Goal: Information Seeking & Learning: Find specific page/section

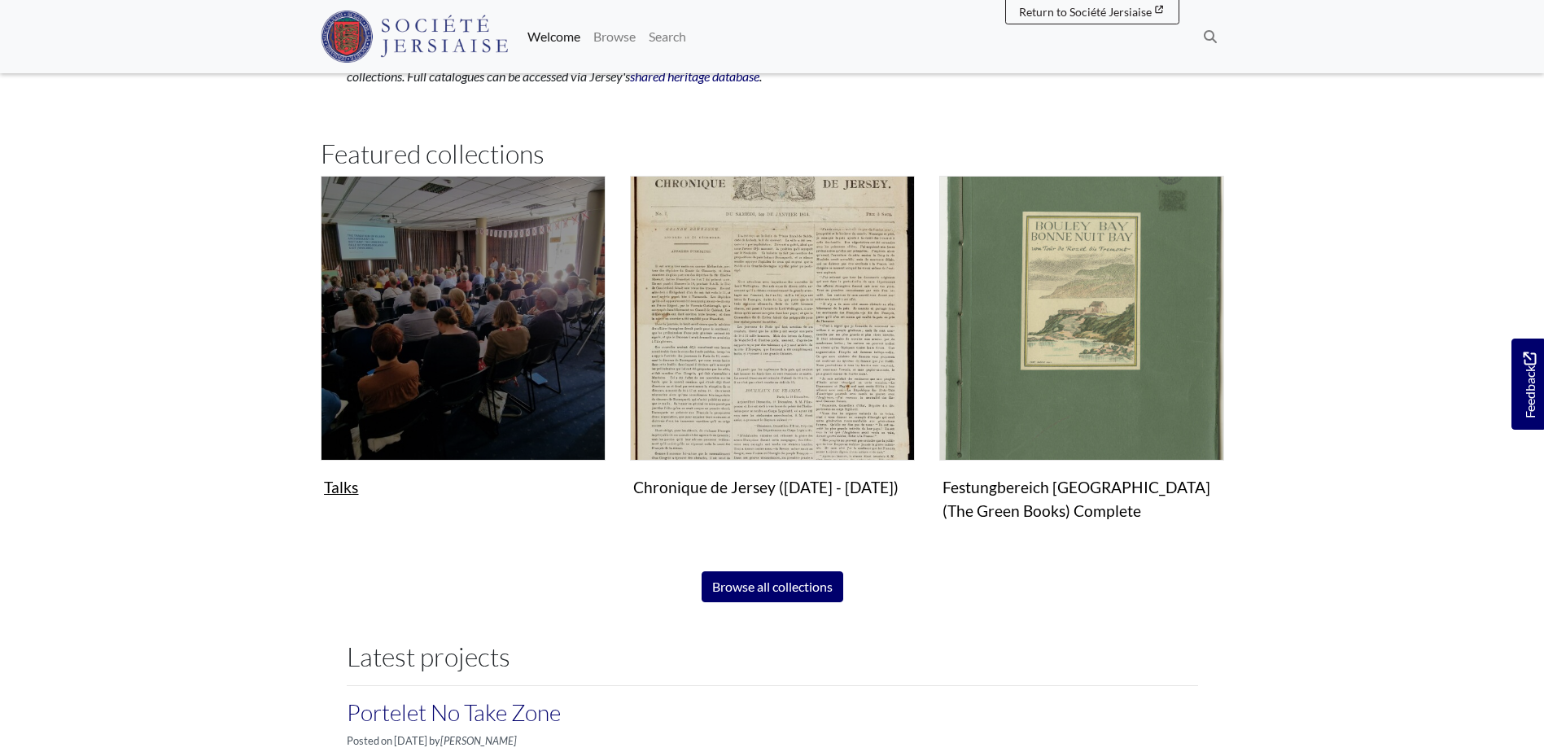
scroll to position [977, 0]
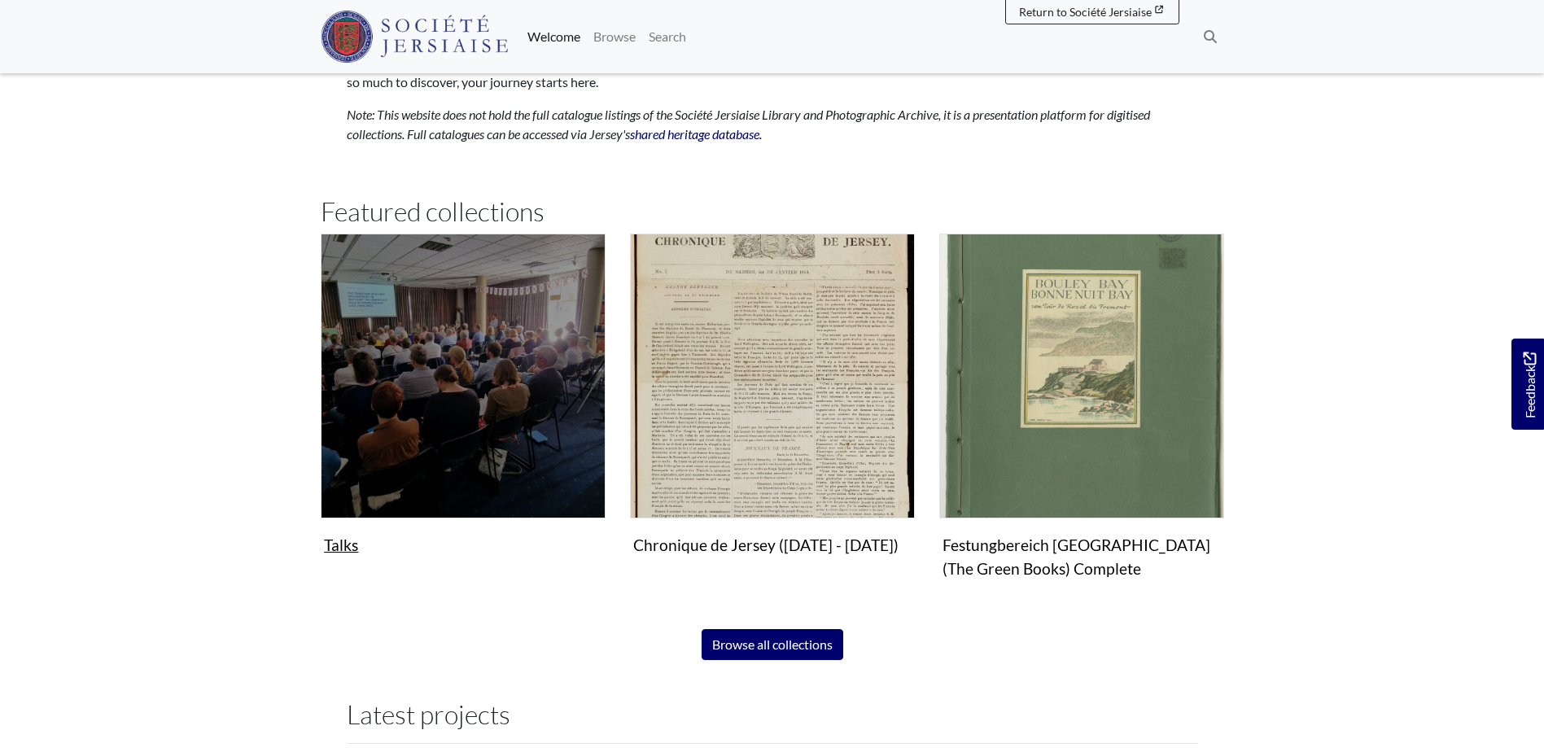
click at [514, 363] on img "Subcollection" at bounding box center [463, 376] width 285 height 285
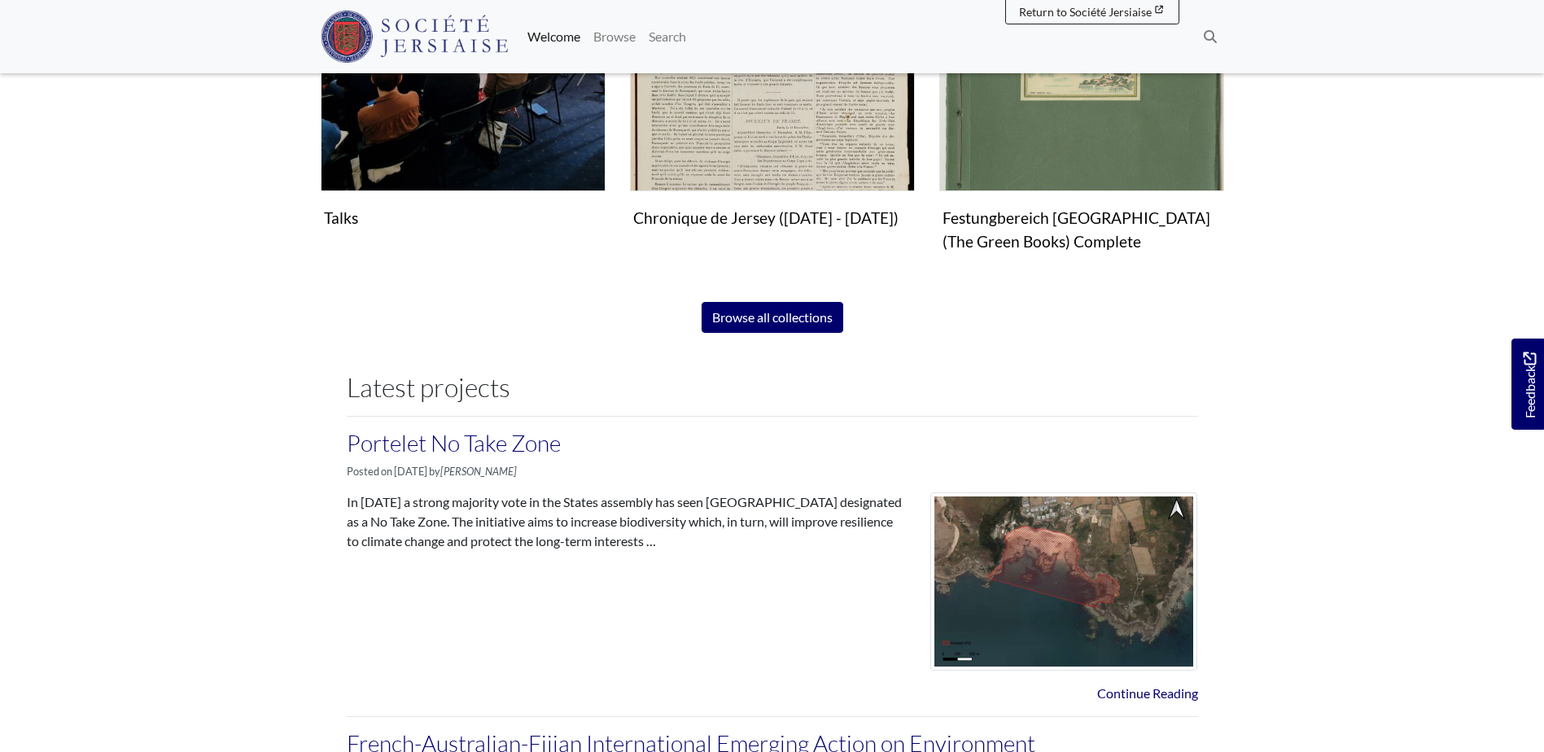
scroll to position [896, 0]
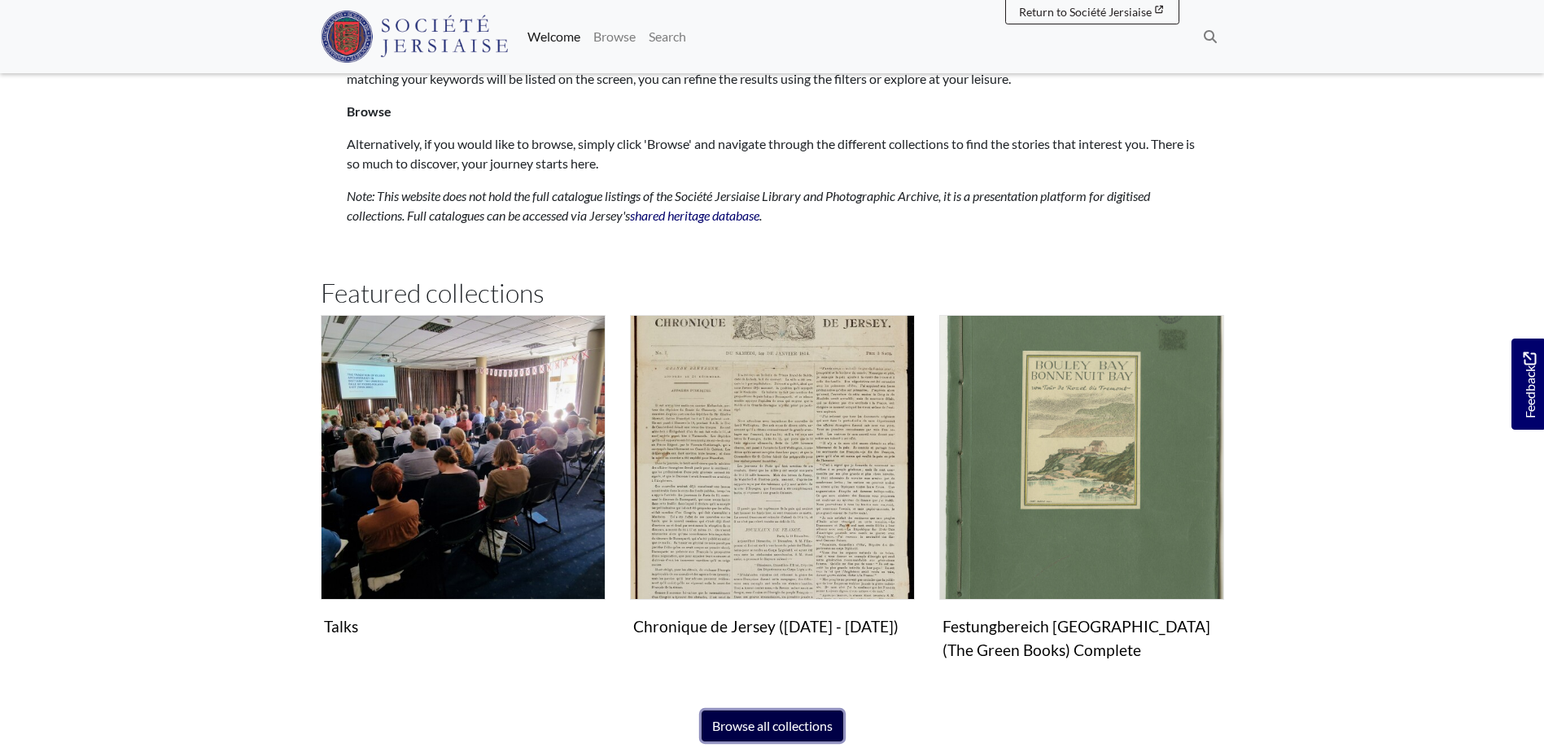
click at [776, 726] on link "Browse all collections" at bounding box center [773, 726] width 142 height 31
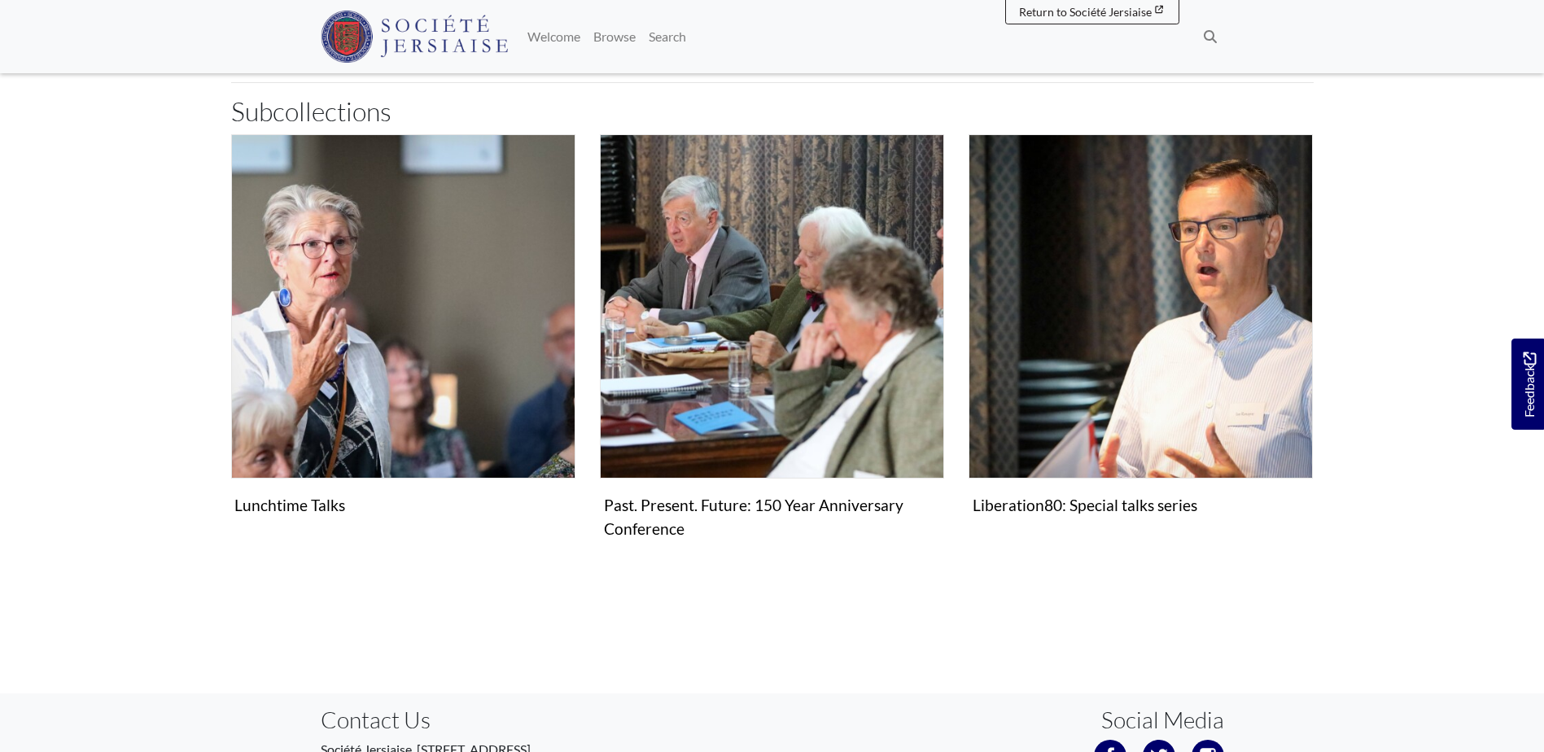
scroll to position [326, 0]
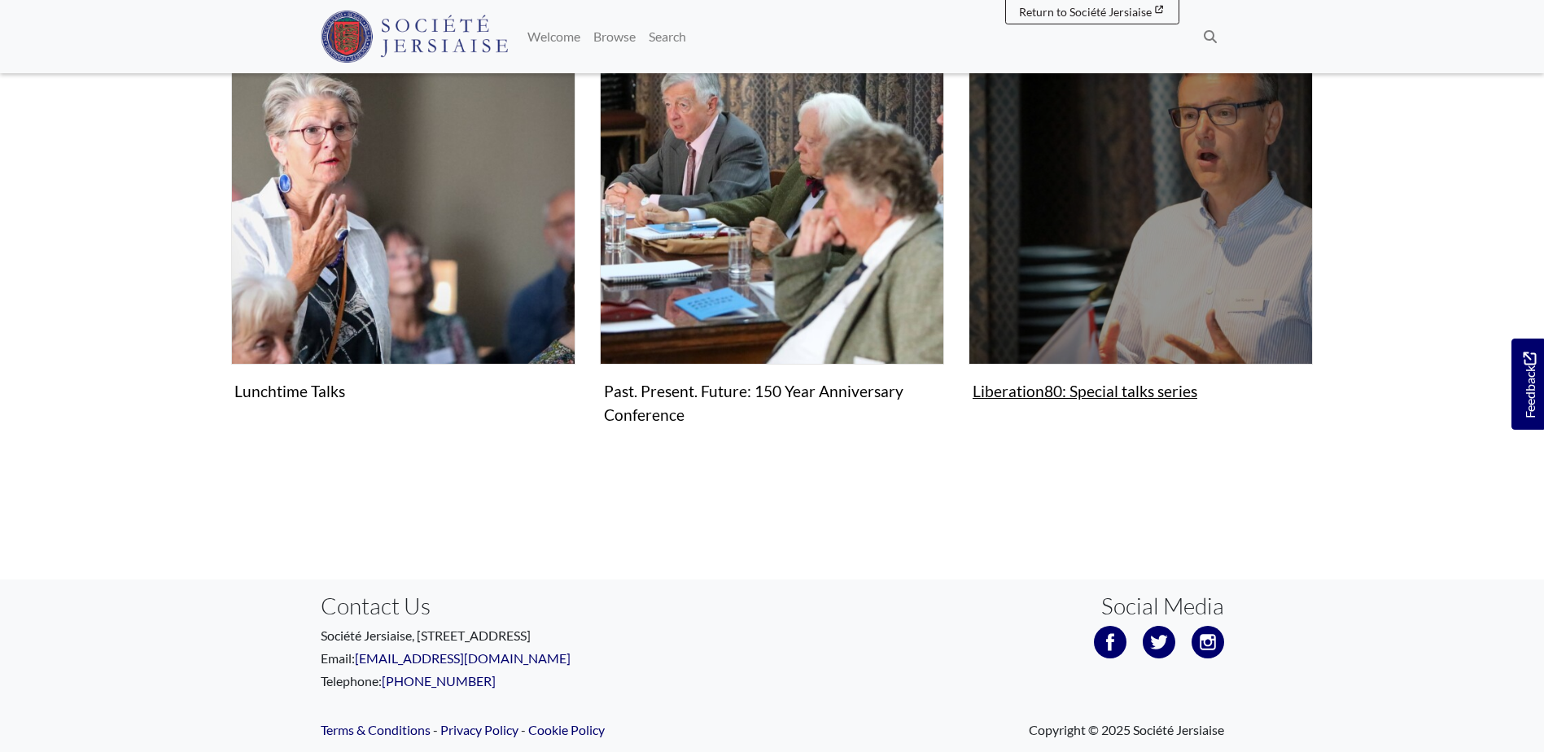
click at [1068, 242] on img "Subcollection" at bounding box center [1141, 192] width 344 height 344
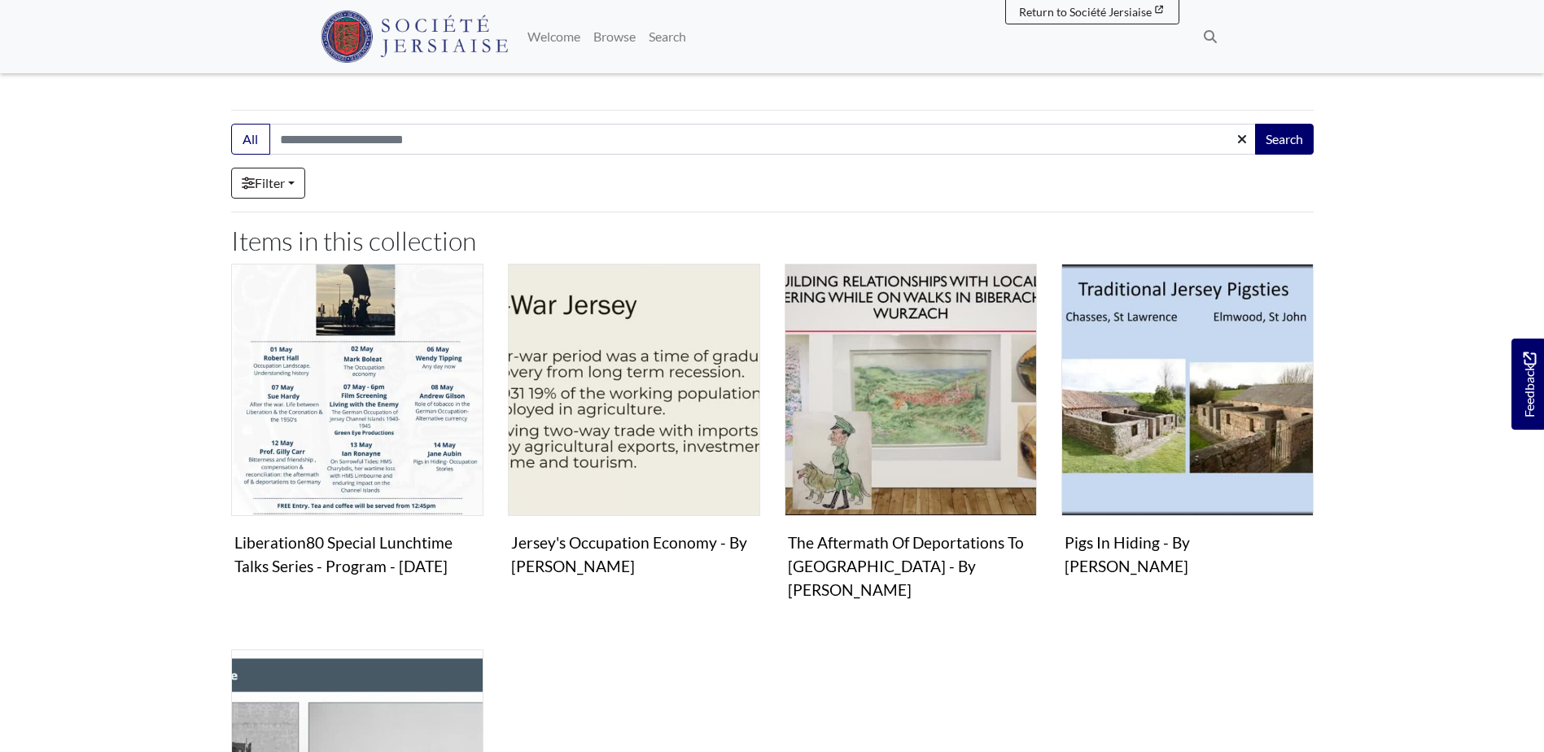
scroll to position [326, 0]
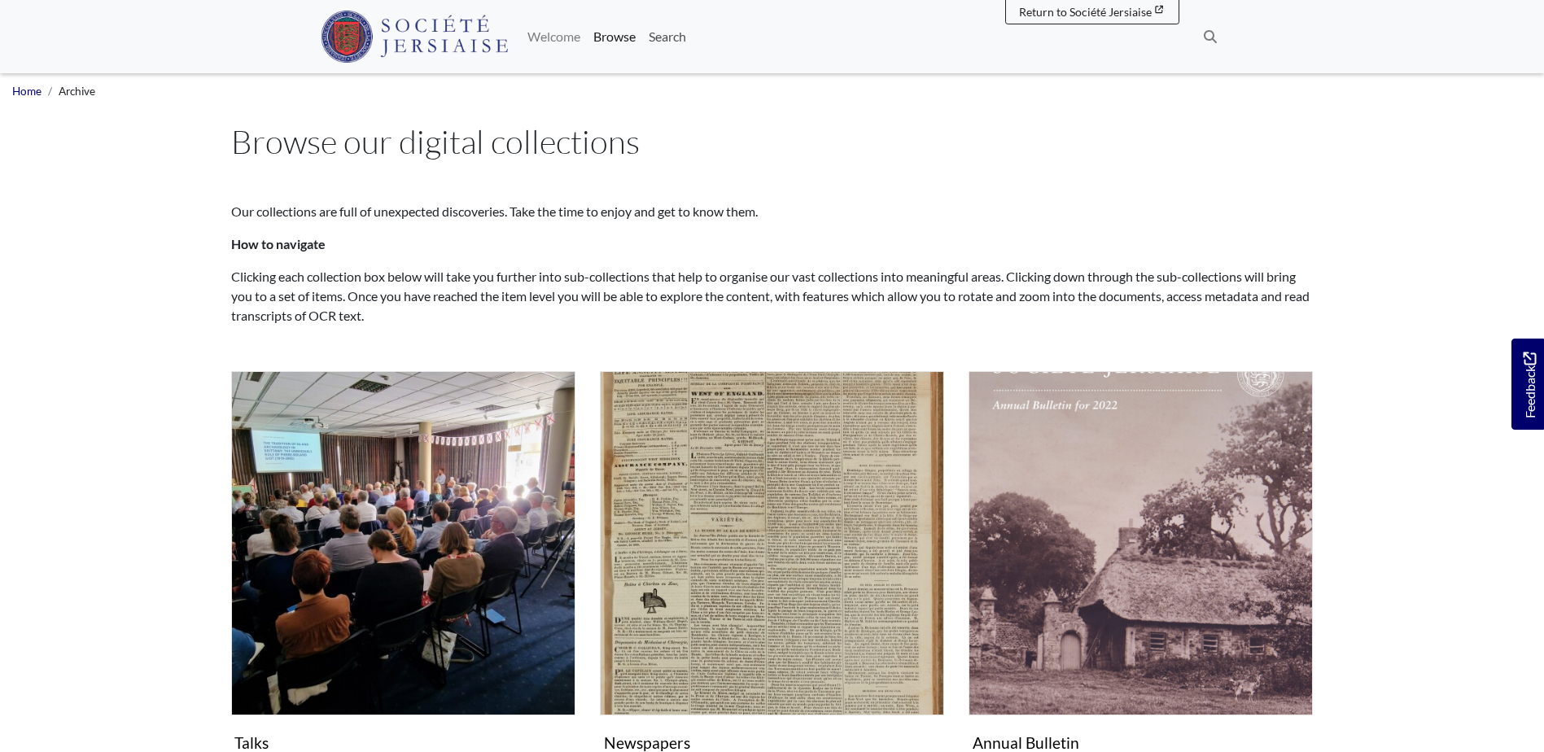
click at [690, 37] on link "Search" at bounding box center [667, 36] width 50 height 33
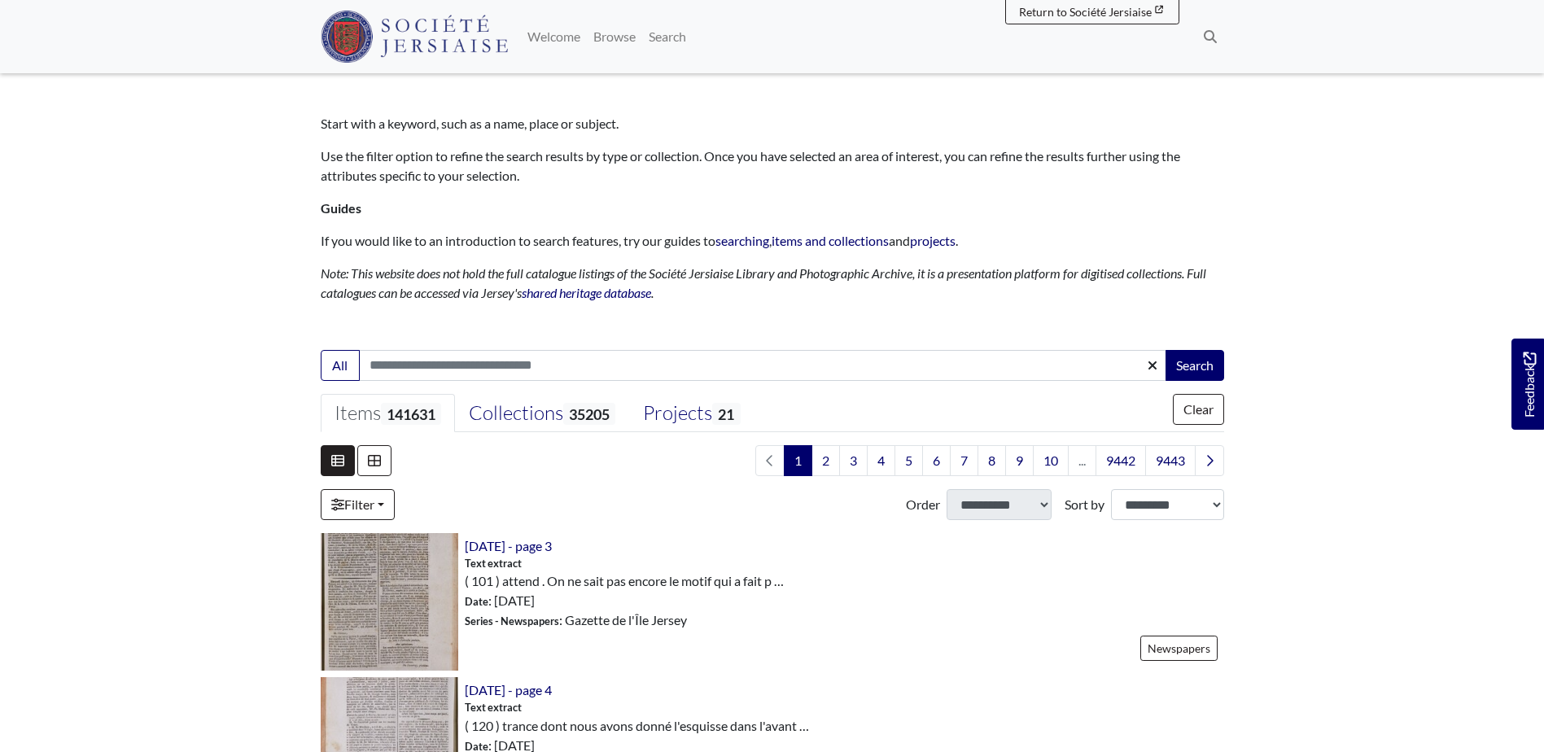
scroll to position [163, 0]
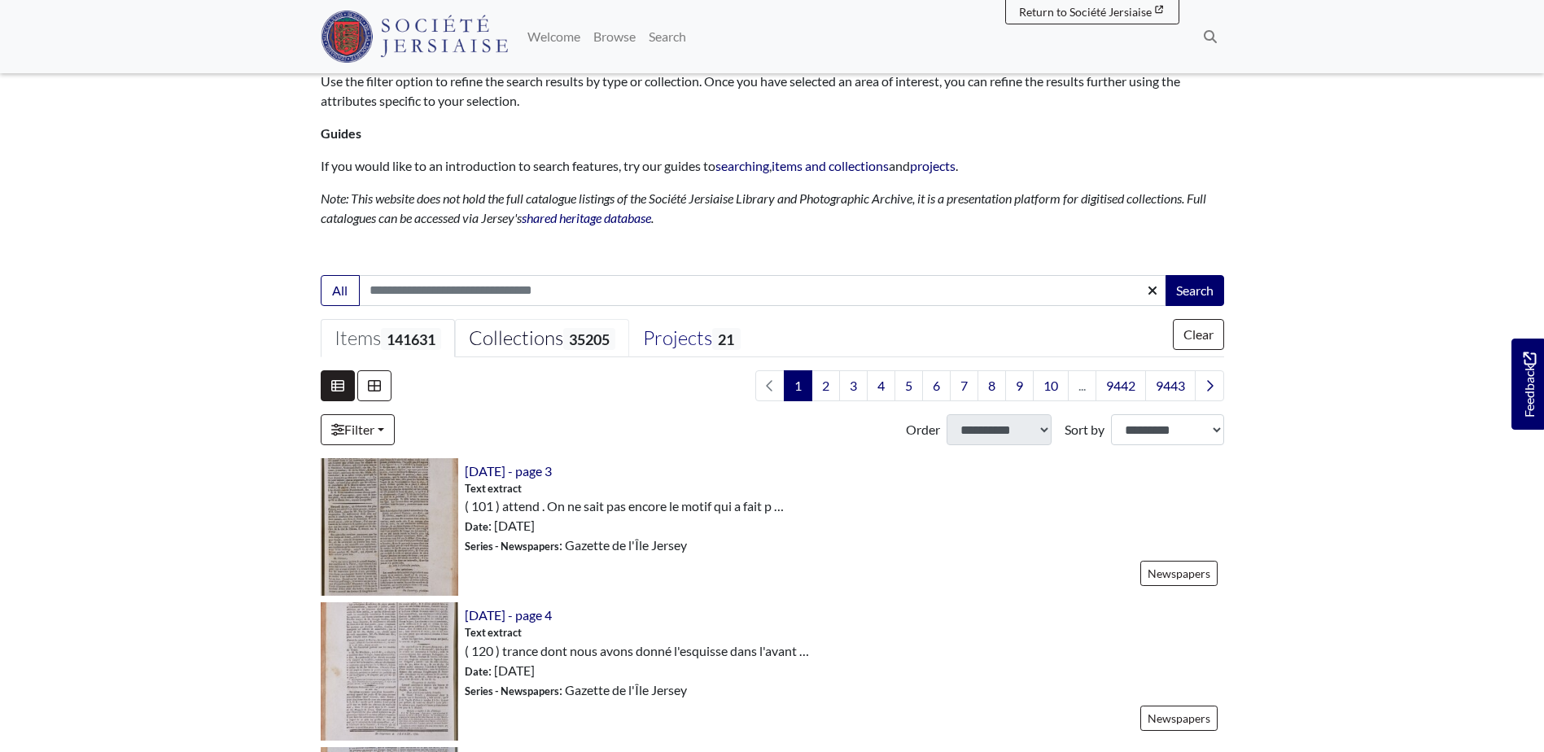
click at [527, 342] on div "Collections 35205" at bounding box center [542, 338] width 147 height 24
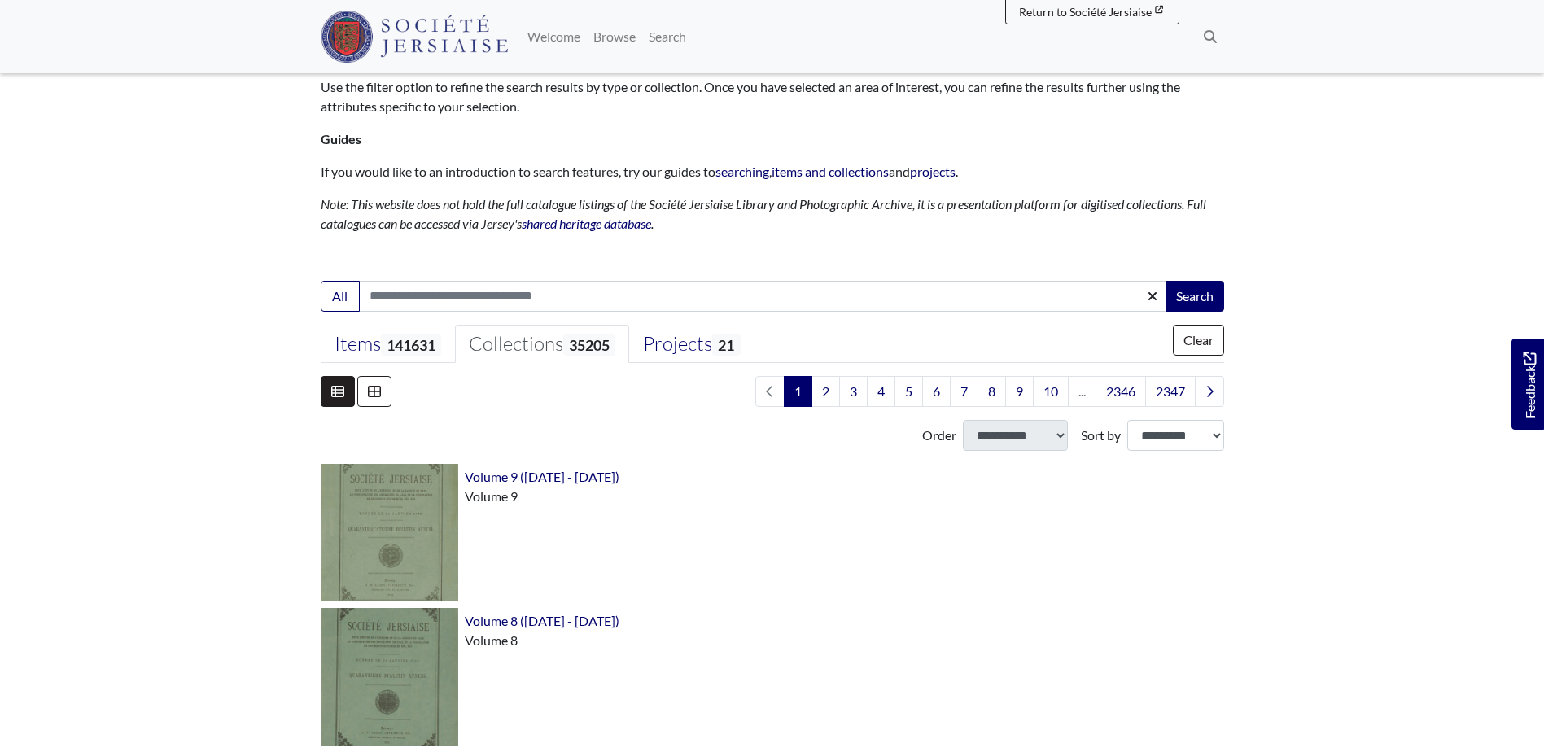
scroll to position [0, 0]
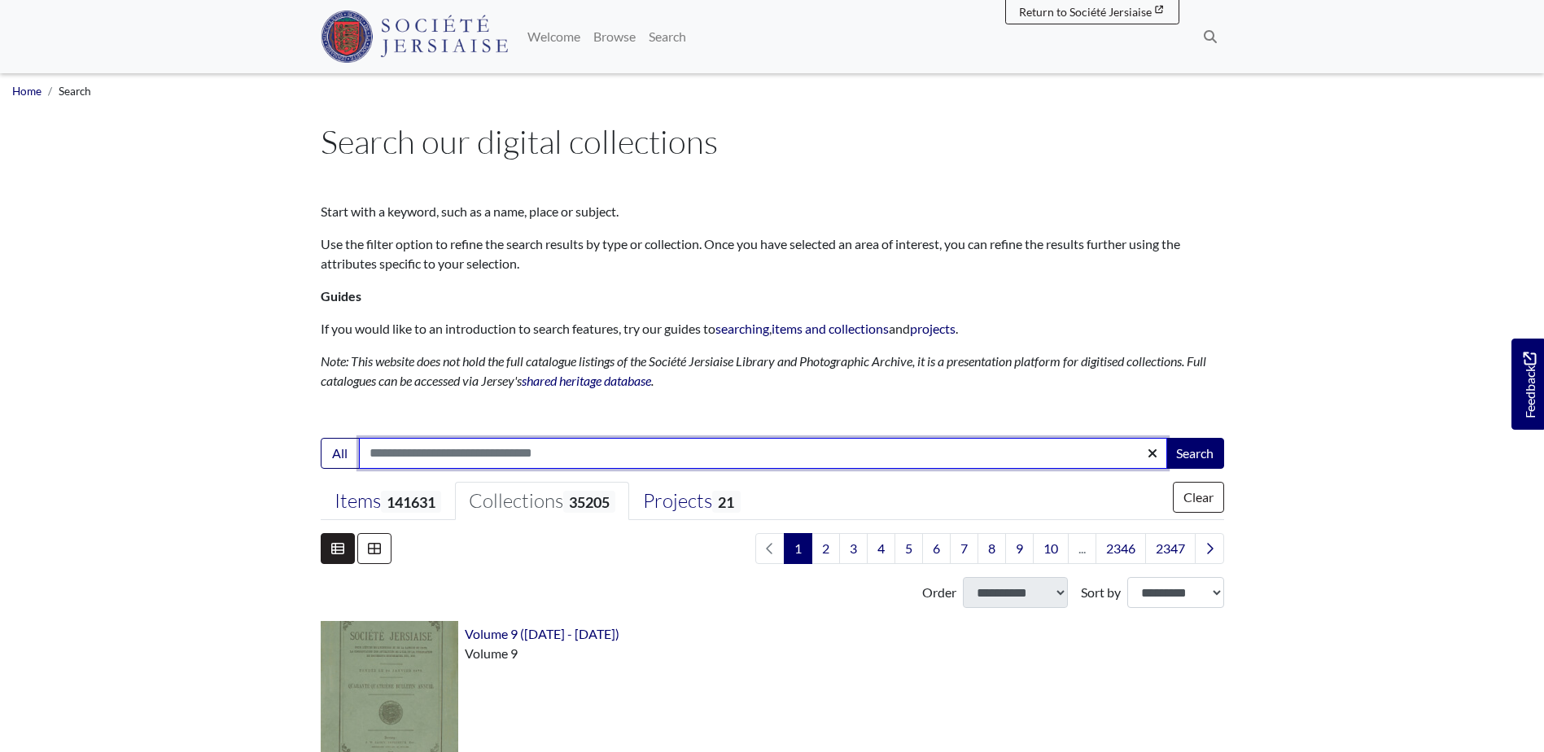
click at [461, 447] on input "Search:" at bounding box center [763, 453] width 808 height 31
type input "**********"
click at [1166, 438] on button "Search" at bounding box center [1195, 453] width 59 height 31
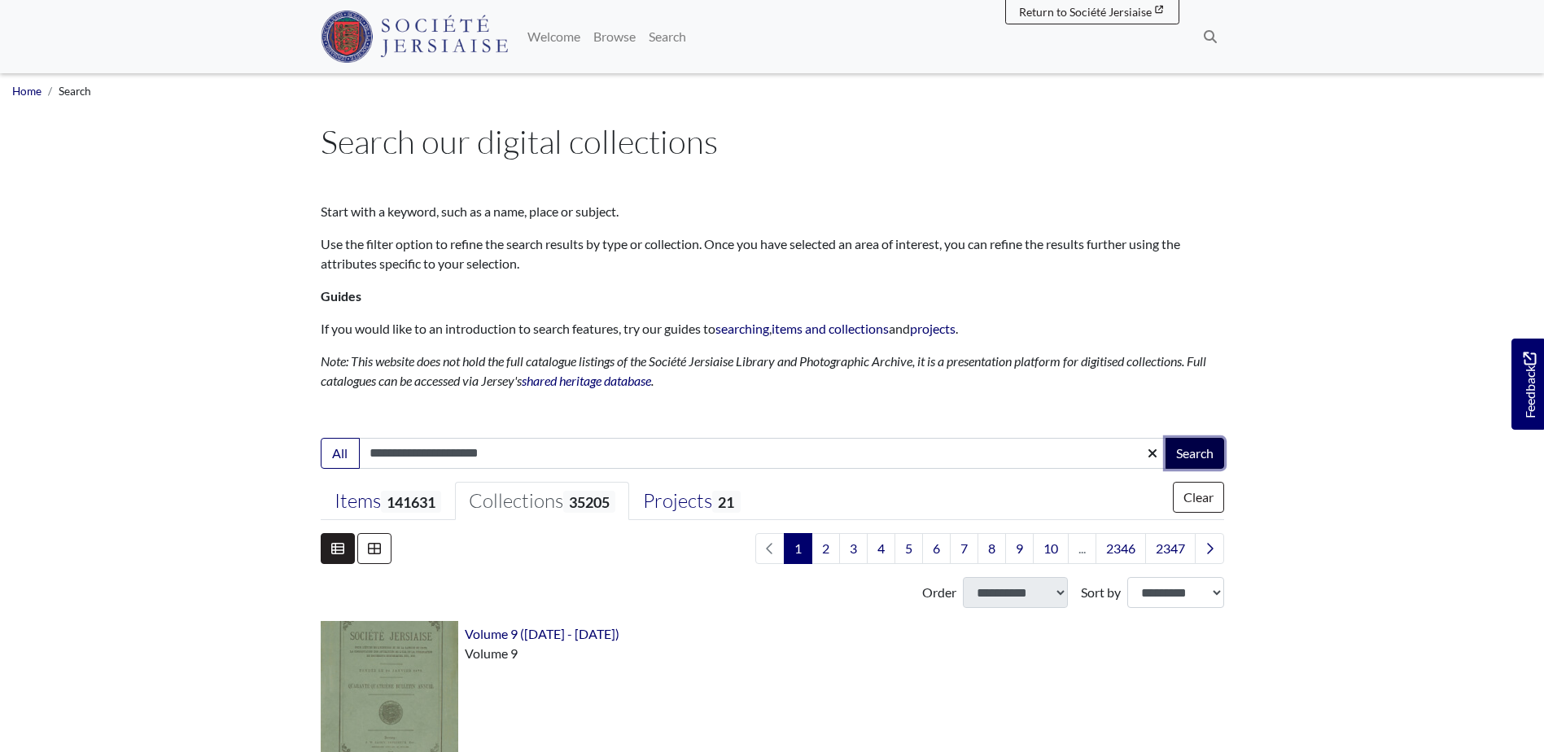
click at [1195, 454] on button "Search" at bounding box center [1195, 453] width 59 height 31
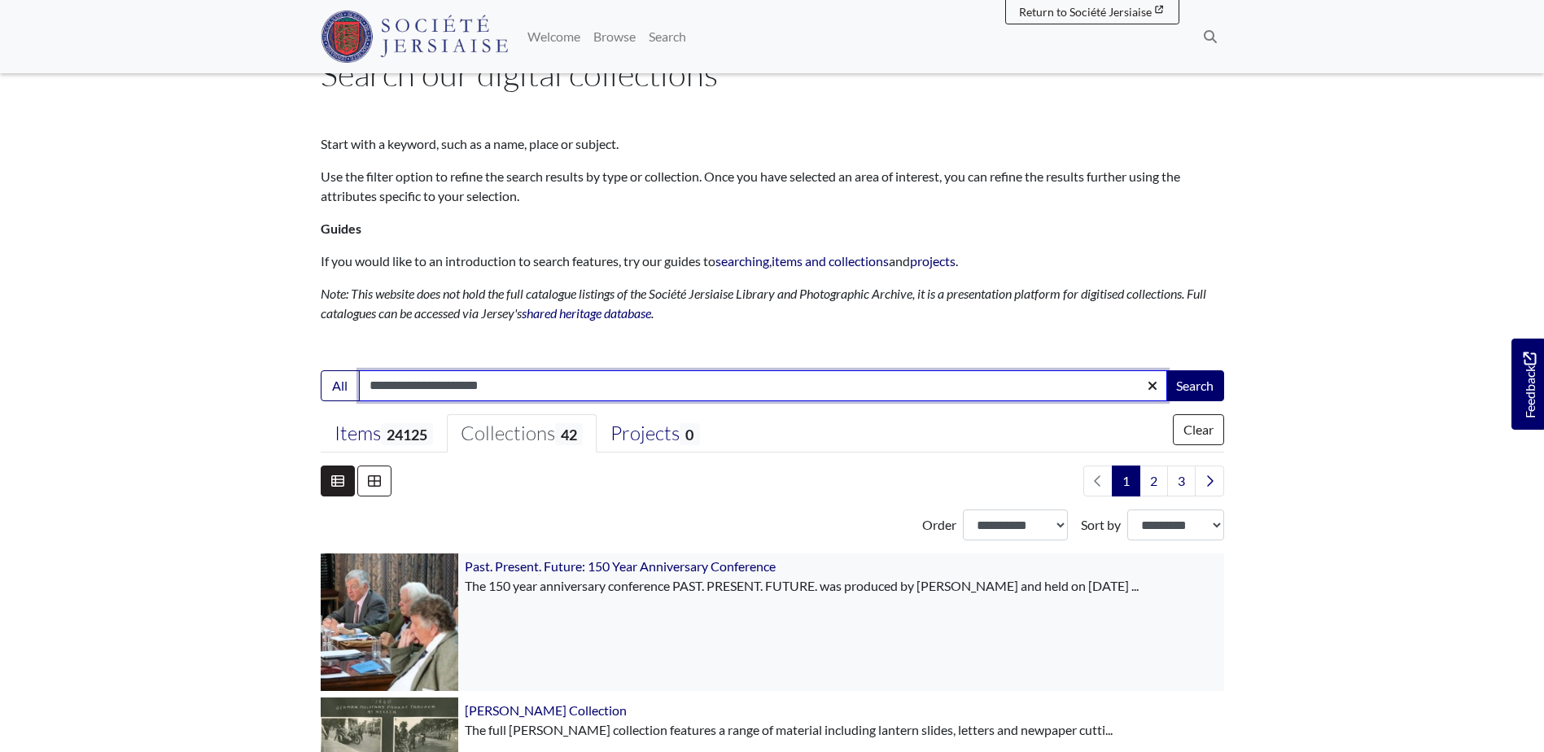
scroll to position [244, 0]
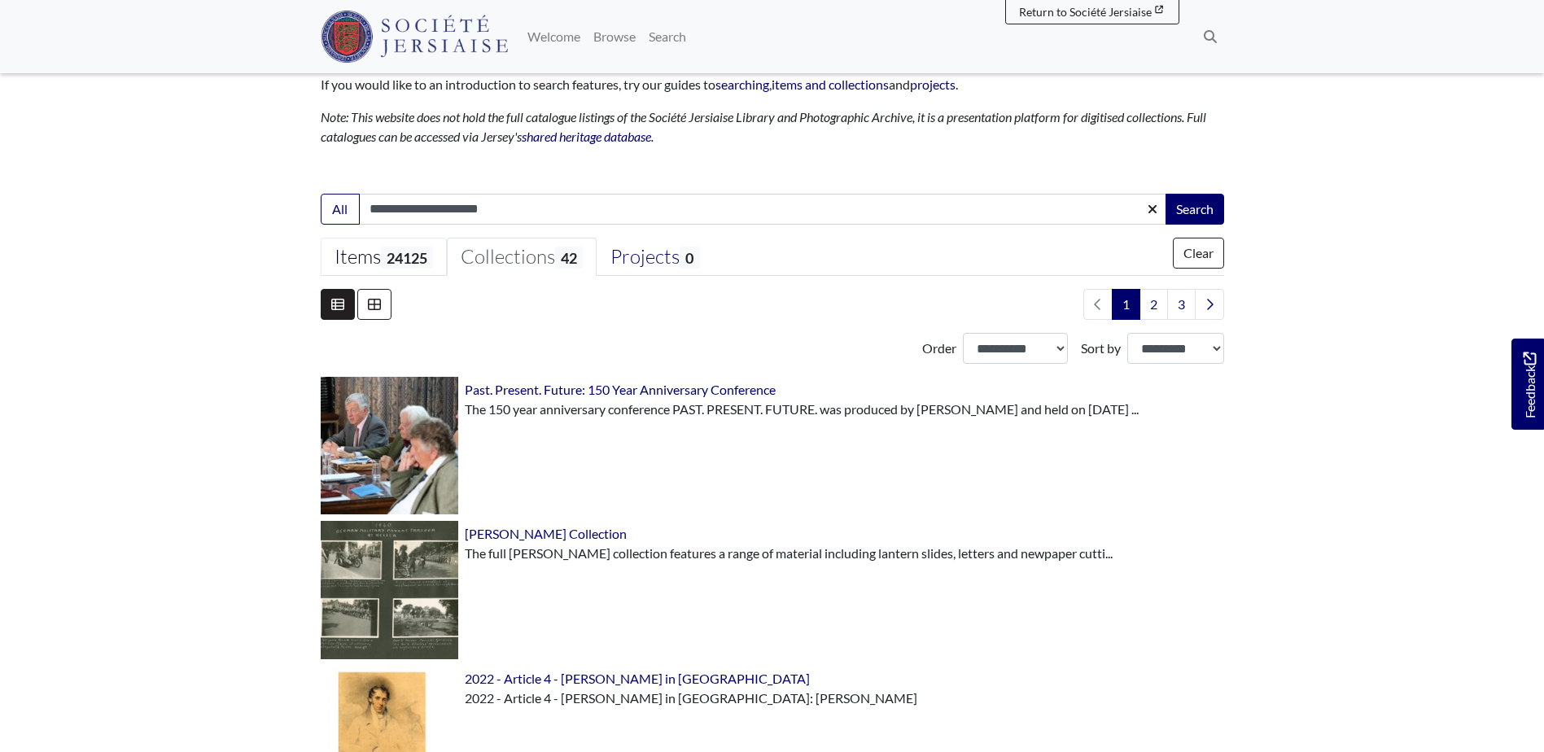
click at [335, 256] on div "Items 24125" at bounding box center [384, 257] width 99 height 24
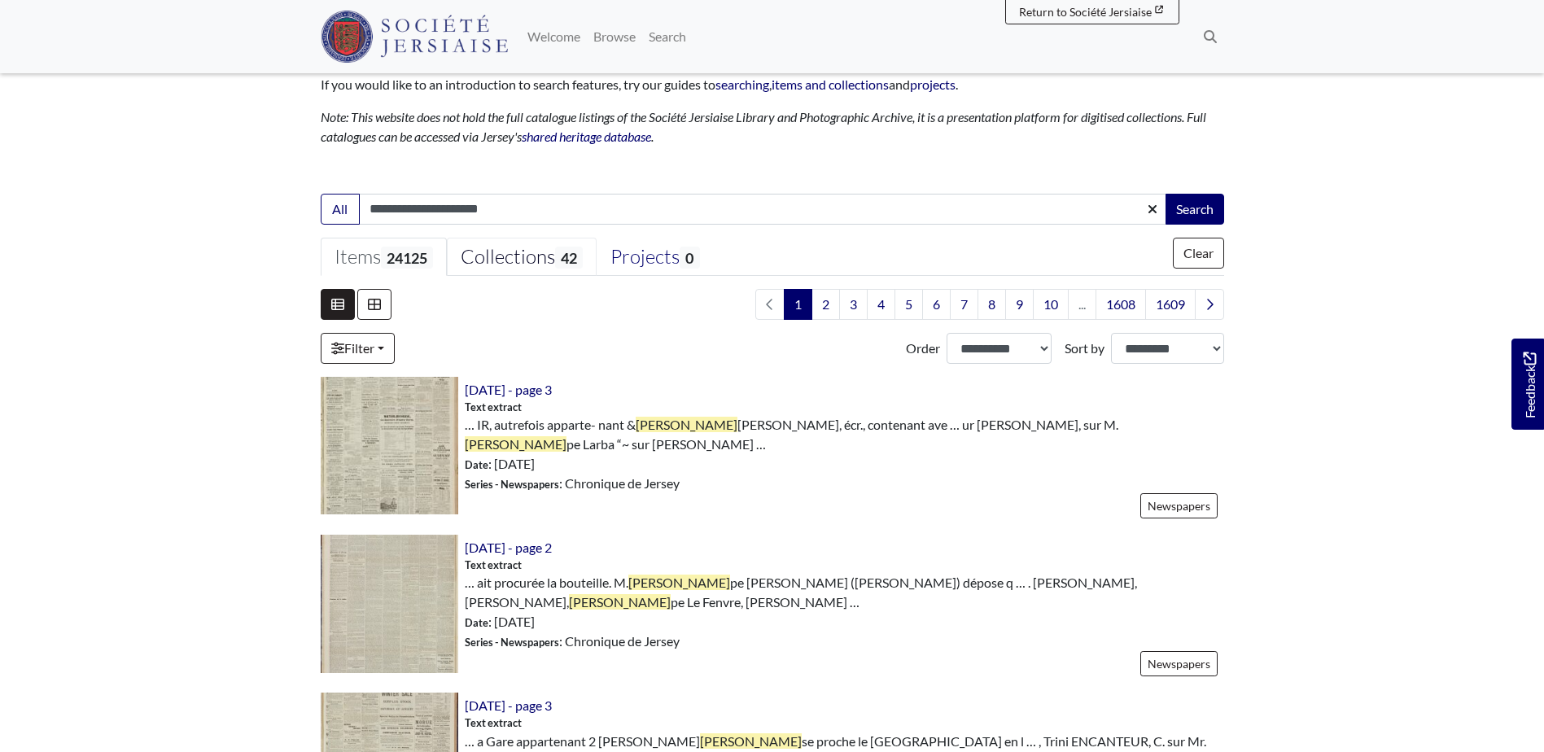
click at [545, 257] on div "Collections 42" at bounding box center [522, 257] width 122 height 24
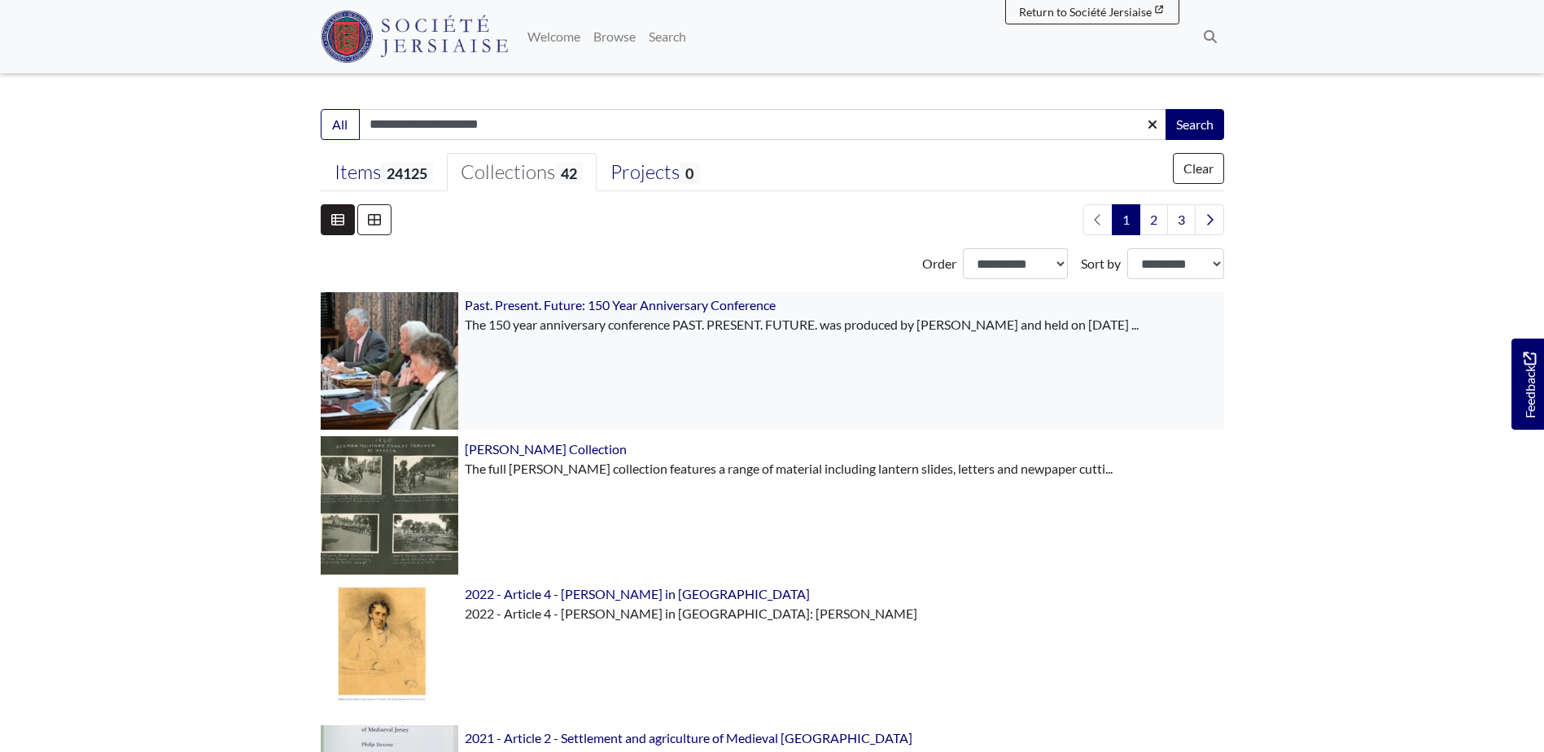
scroll to position [163, 0]
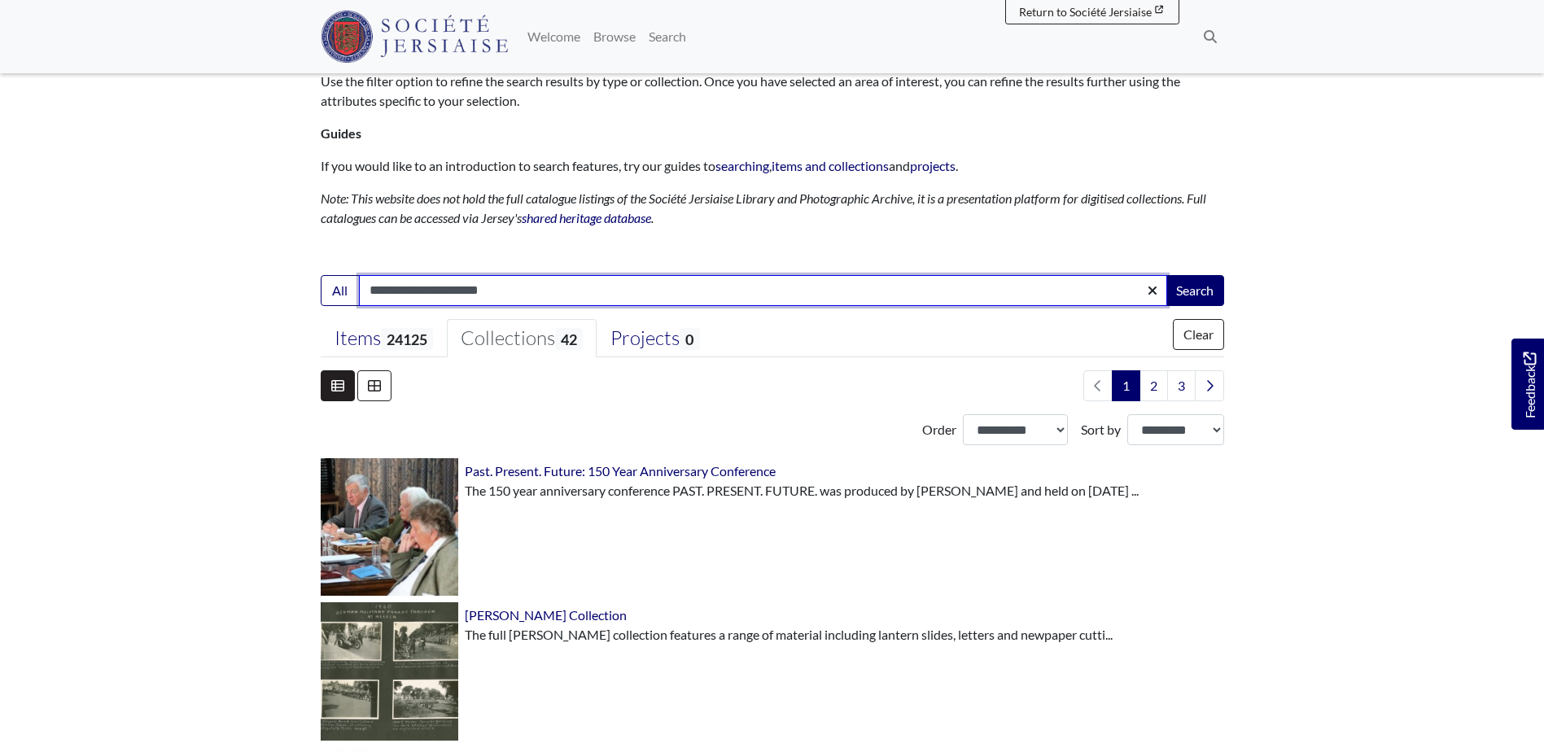
drag, startPoint x: 537, startPoint y: 281, endPoint x: 322, endPoint y: 252, distance: 216.8
type input "**********"
click at [1166, 275] on button "Search" at bounding box center [1195, 290] width 59 height 31
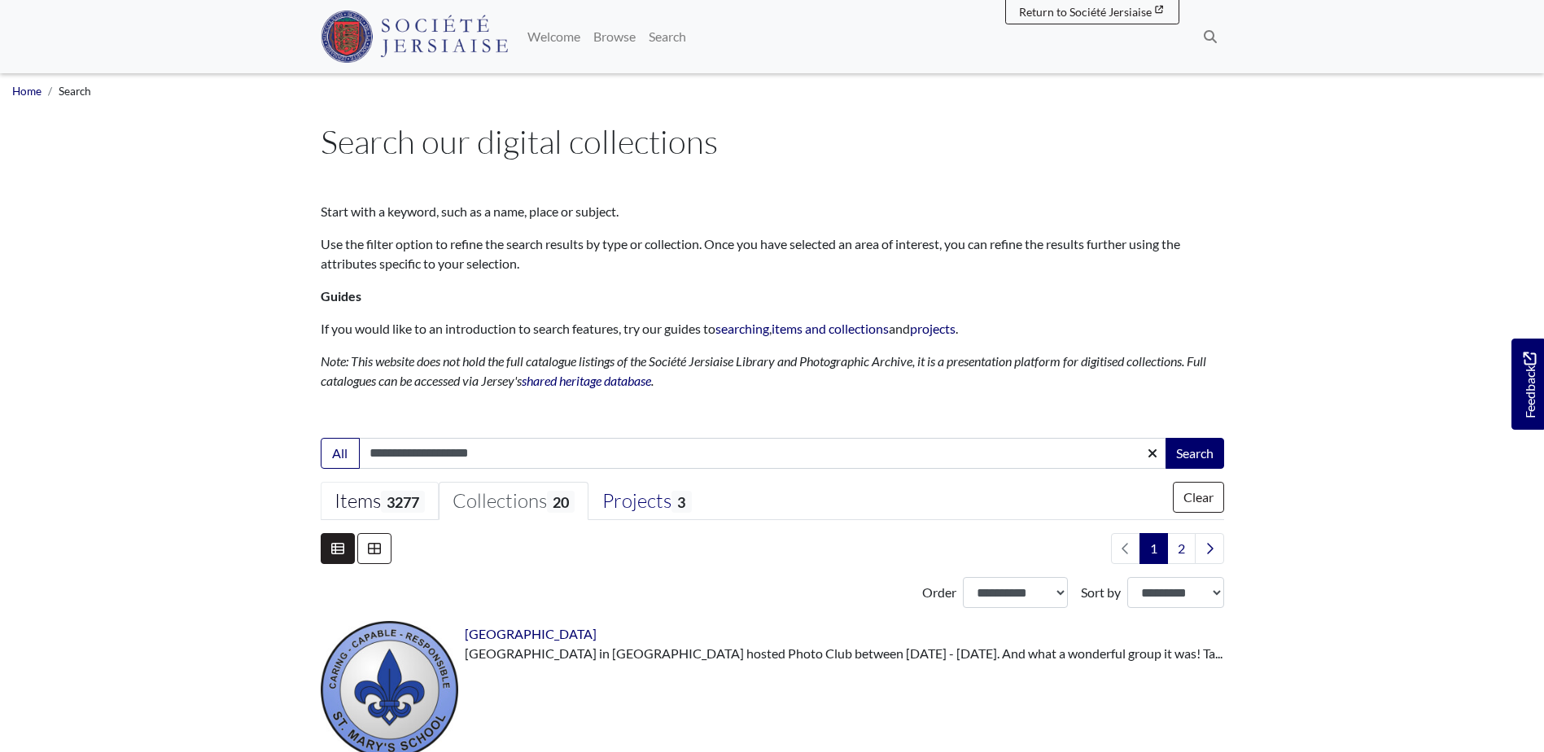
click at [379, 495] on div "Items 3277" at bounding box center [380, 501] width 90 height 24
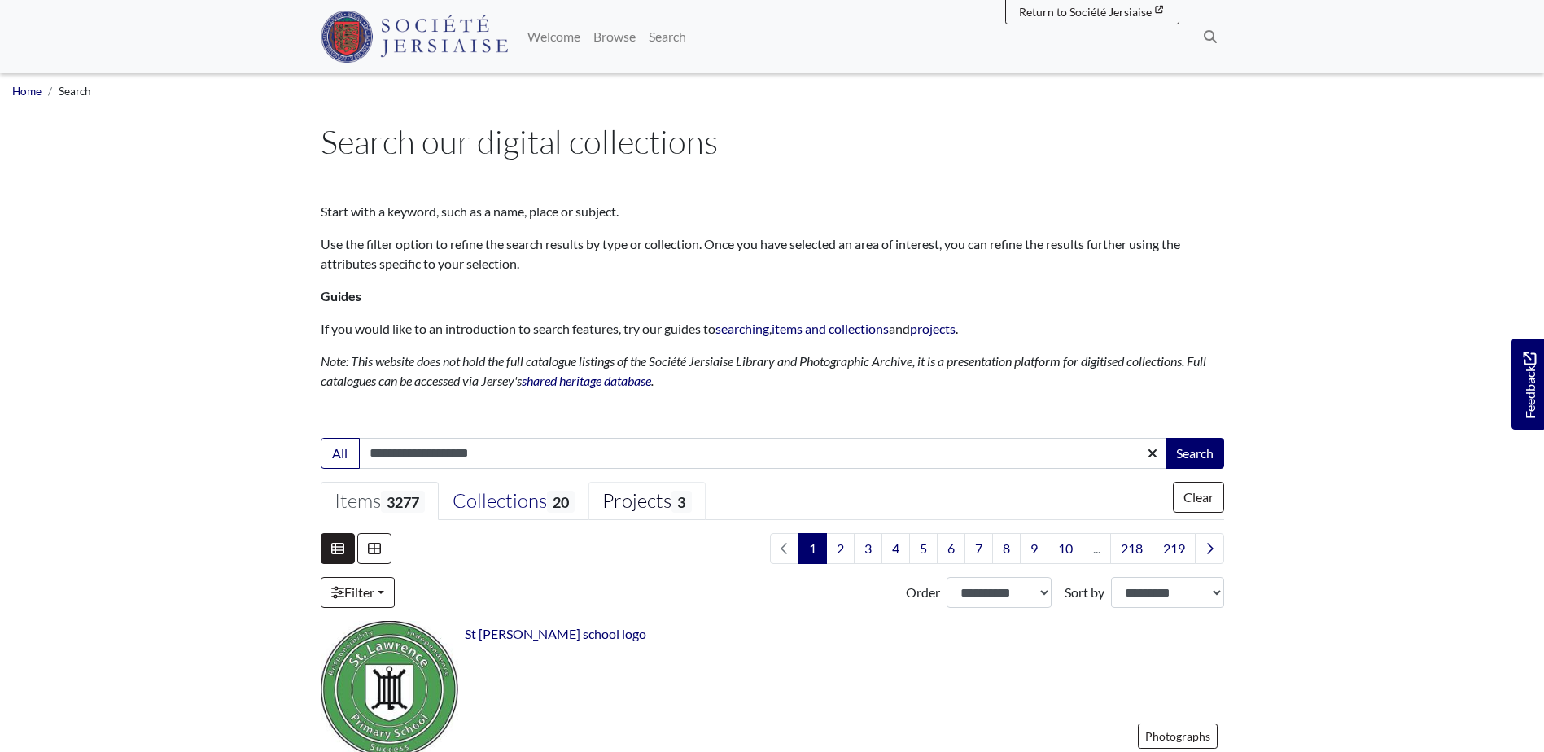
click at [681, 501] on div "Projects 3" at bounding box center [646, 501] width 89 height 24
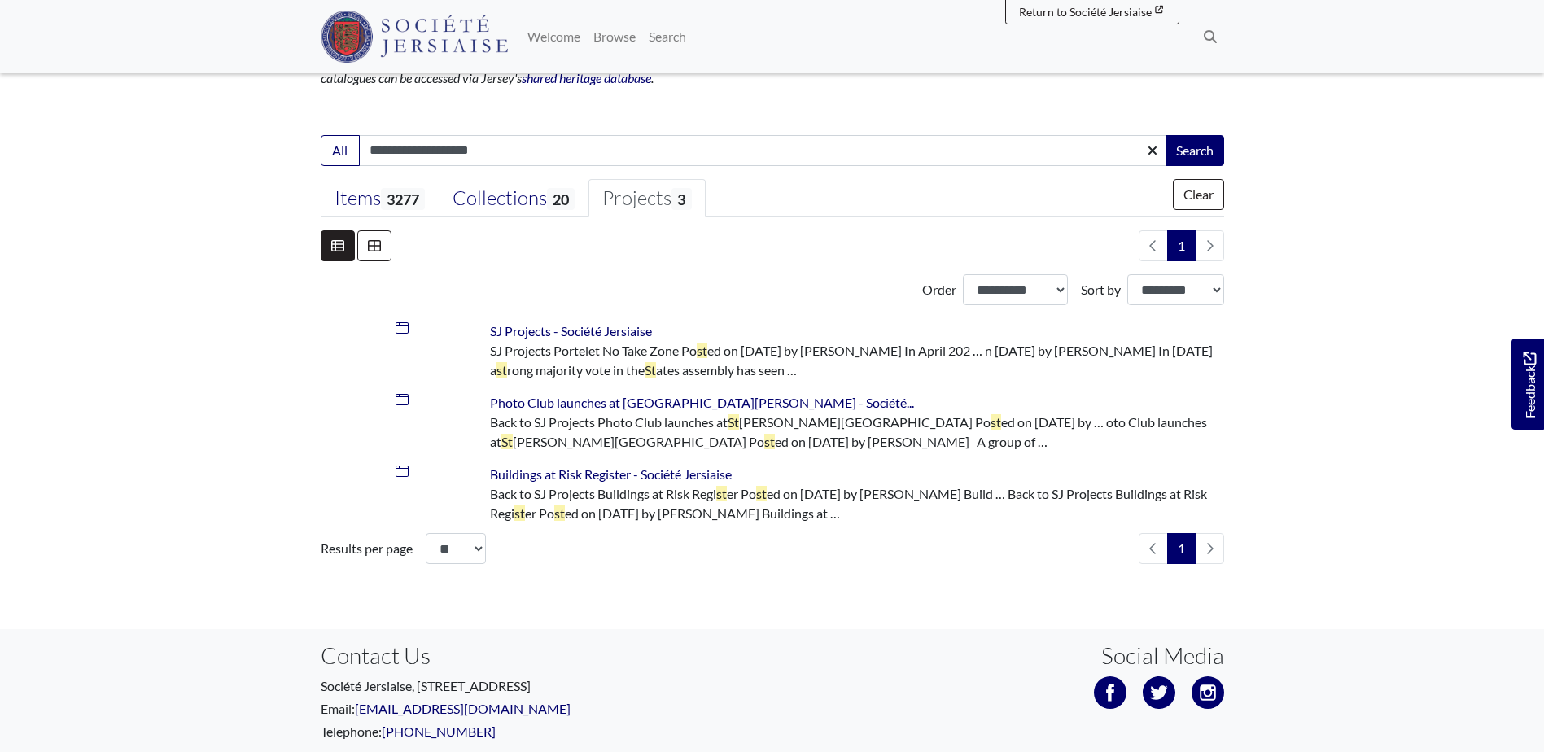
scroll to position [400, 0]
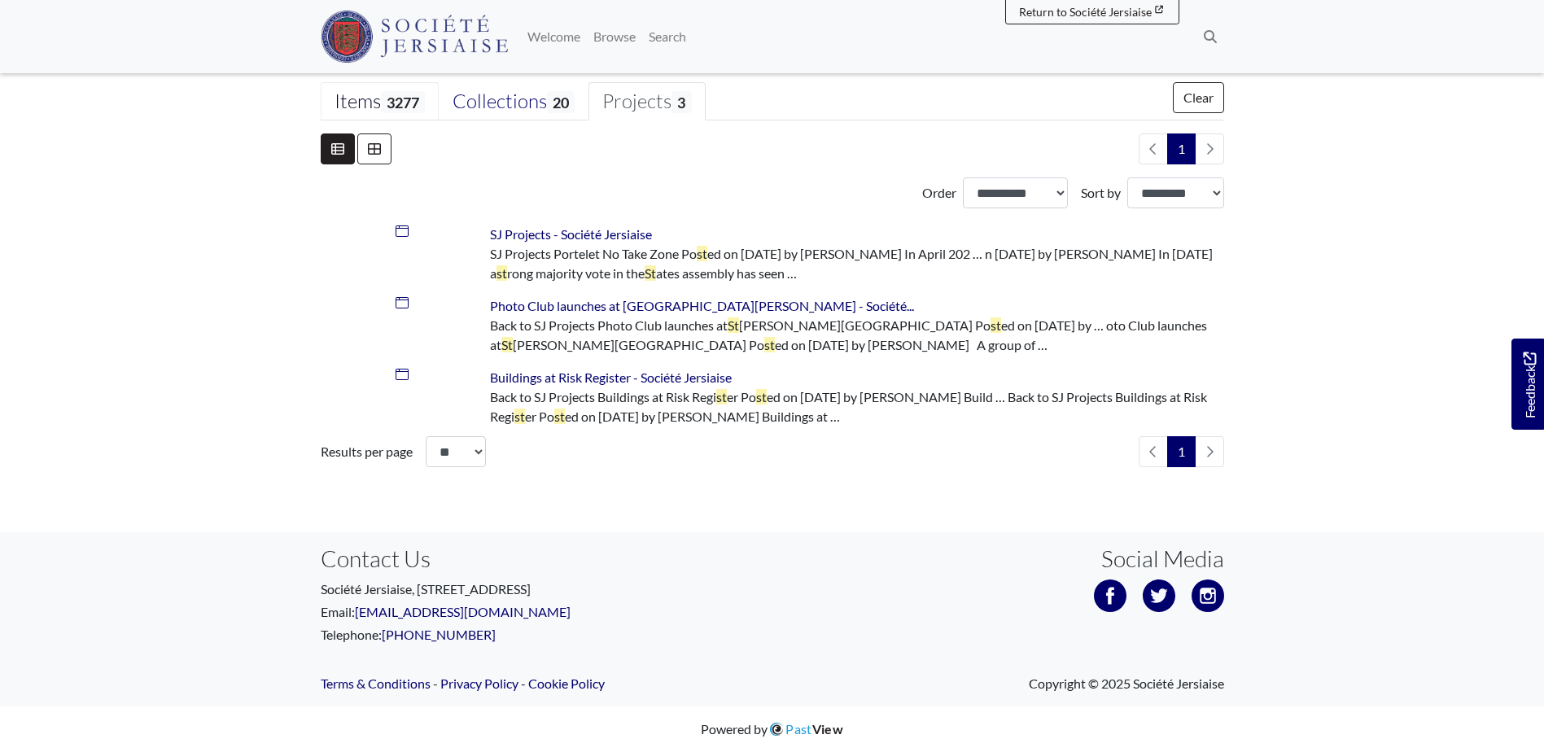
click at [362, 113] on link "Items 3277" at bounding box center [380, 101] width 118 height 39
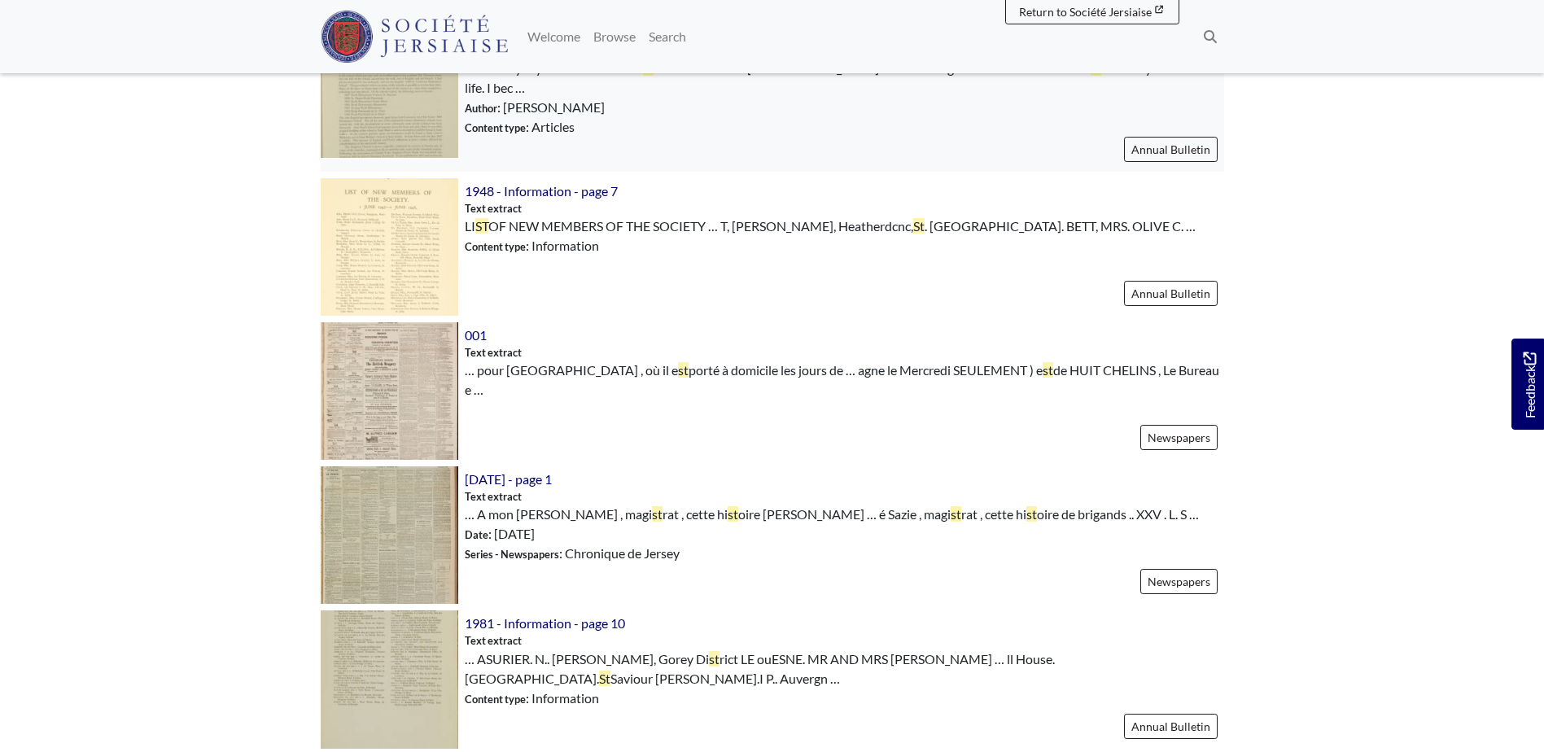
scroll to position [888, 0]
